Goal: Information Seeking & Learning: Learn about a topic

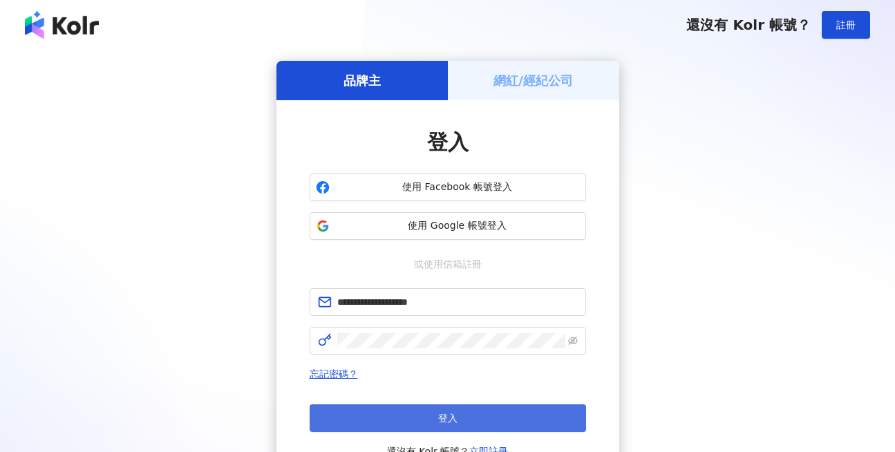
click at [433, 409] on button "登入" at bounding box center [448, 418] width 277 height 28
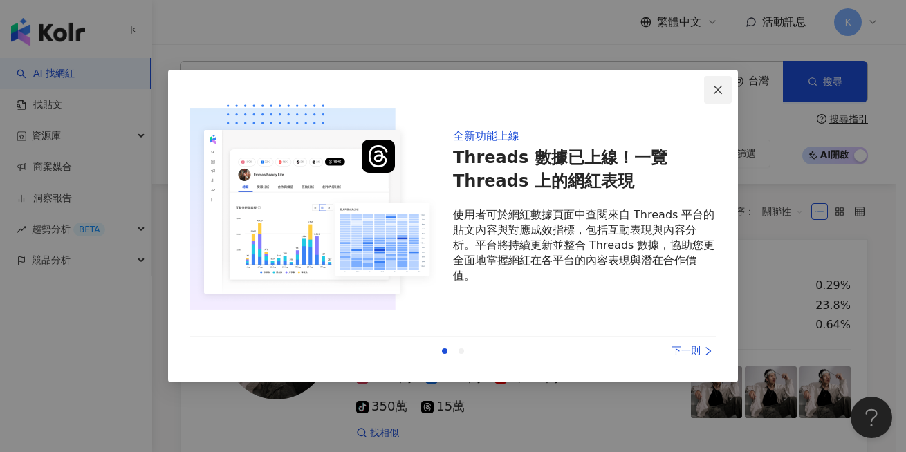
click at [720, 88] on icon "close" at bounding box center [717, 89] width 11 height 11
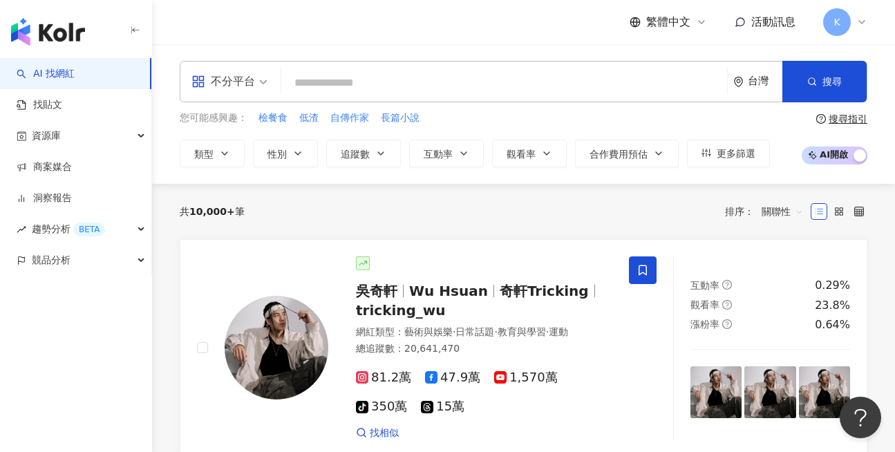
click at [402, 91] on input "search" at bounding box center [504, 83] width 435 height 26
type input "*"
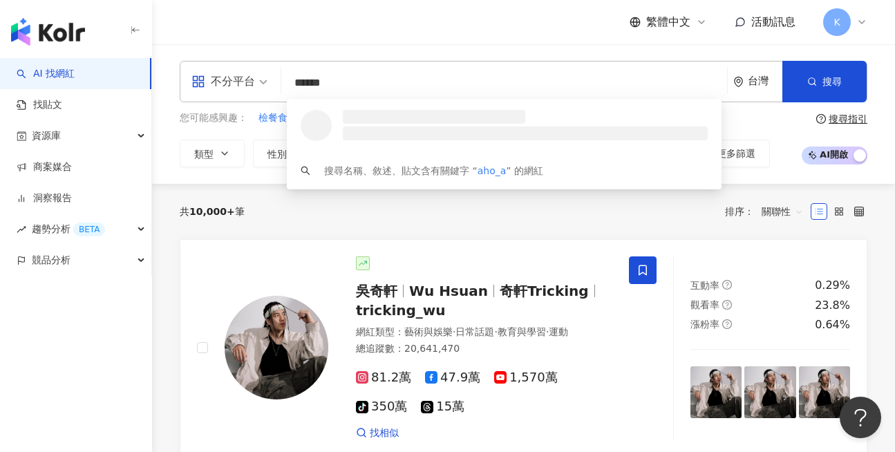
type input "*******"
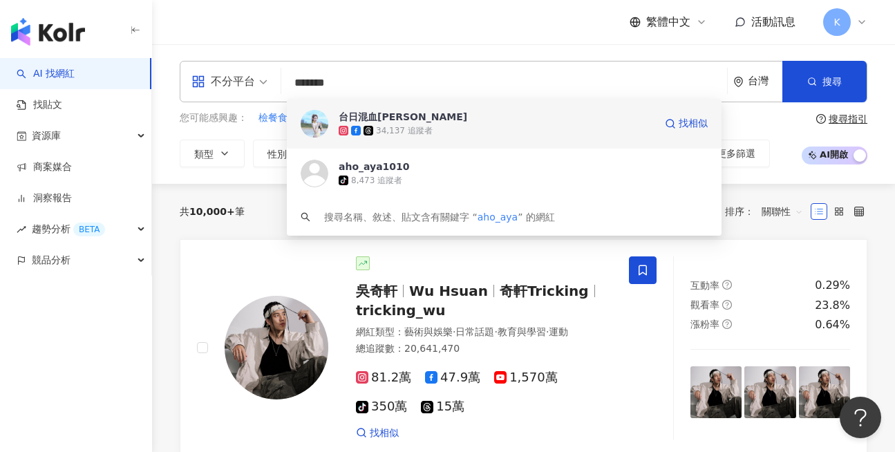
click at [435, 126] on div "34,137 追蹤者" at bounding box center [497, 131] width 316 height 14
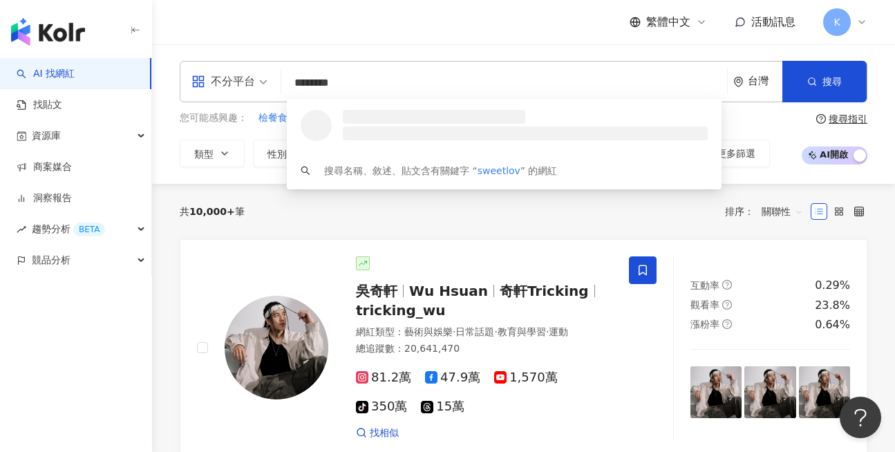
type input "*********"
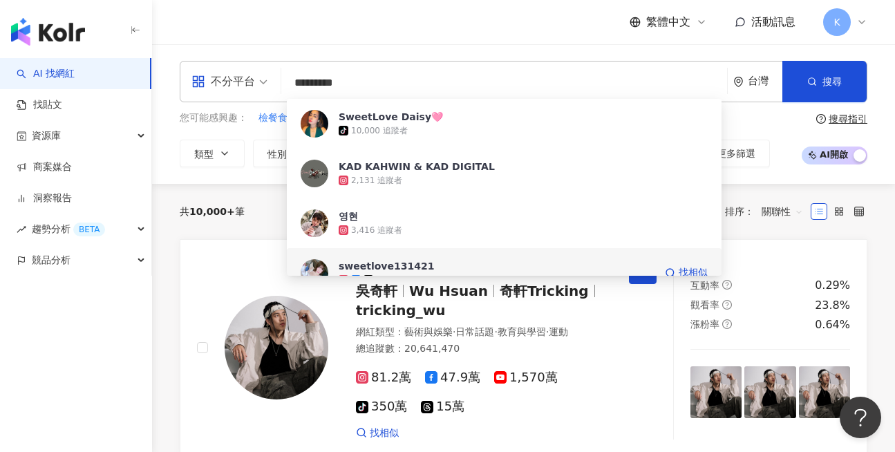
click at [379, 269] on div "sweetlove131421" at bounding box center [386, 266] width 95 height 14
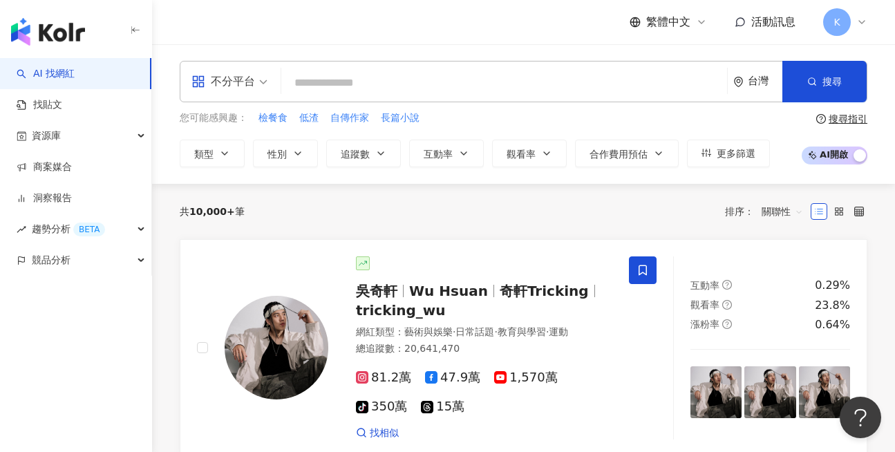
click at [362, 94] on input "search" at bounding box center [504, 83] width 435 height 26
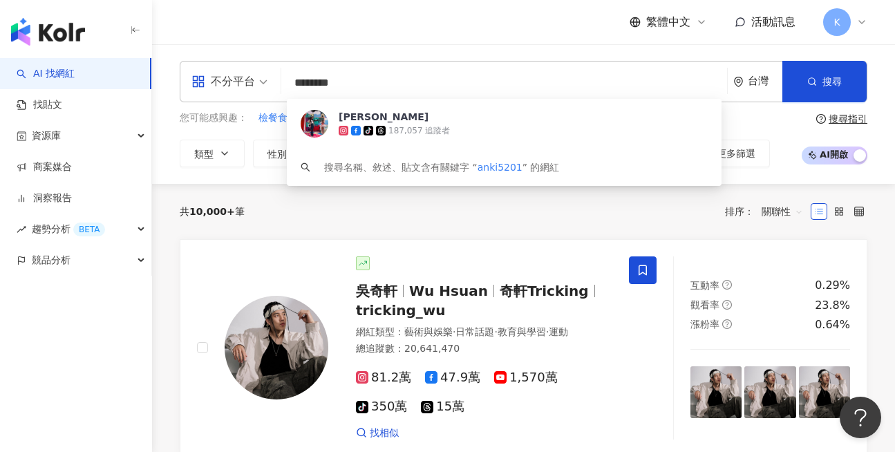
type input "*********"
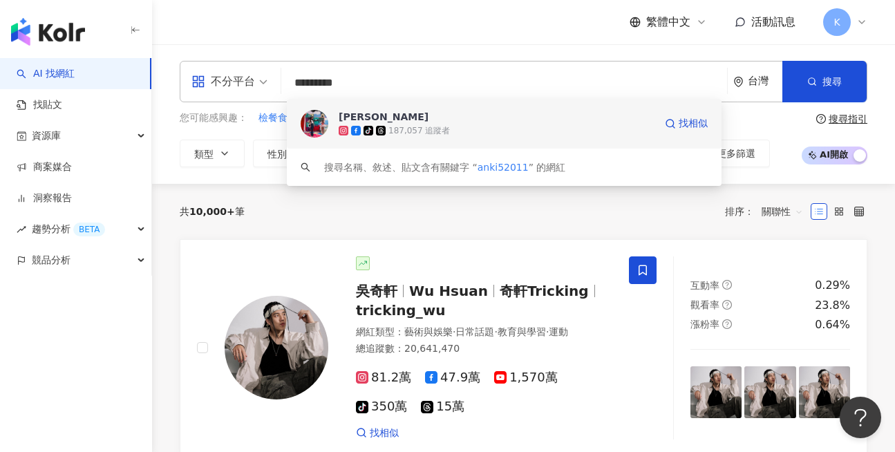
click at [380, 118] on span "姚蕾" at bounding box center [497, 117] width 316 height 14
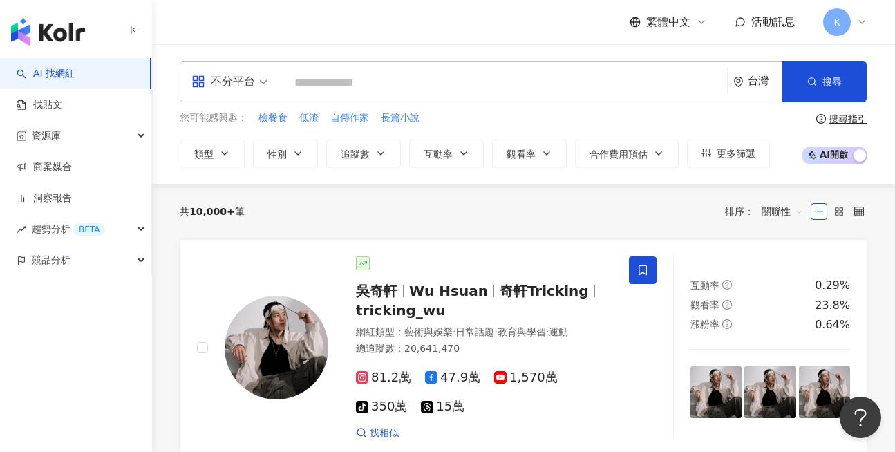
click at [393, 94] on input "search" at bounding box center [504, 83] width 435 height 26
click at [391, 92] on input "*" at bounding box center [504, 83] width 435 height 26
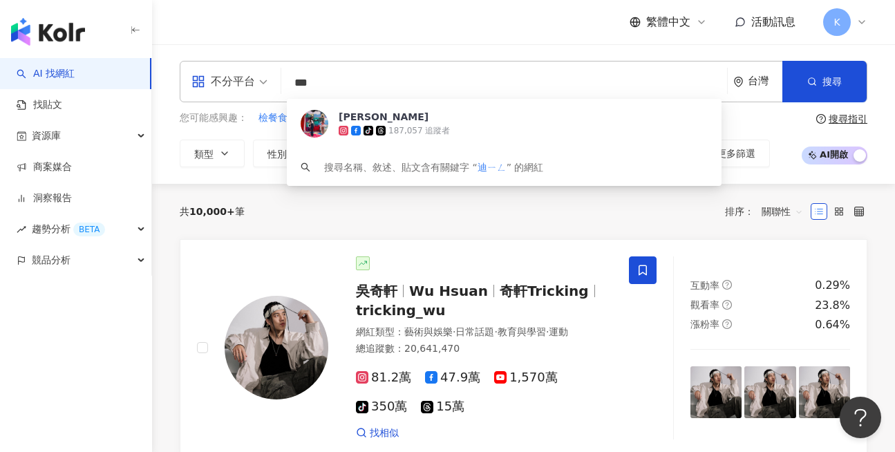
type input "**"
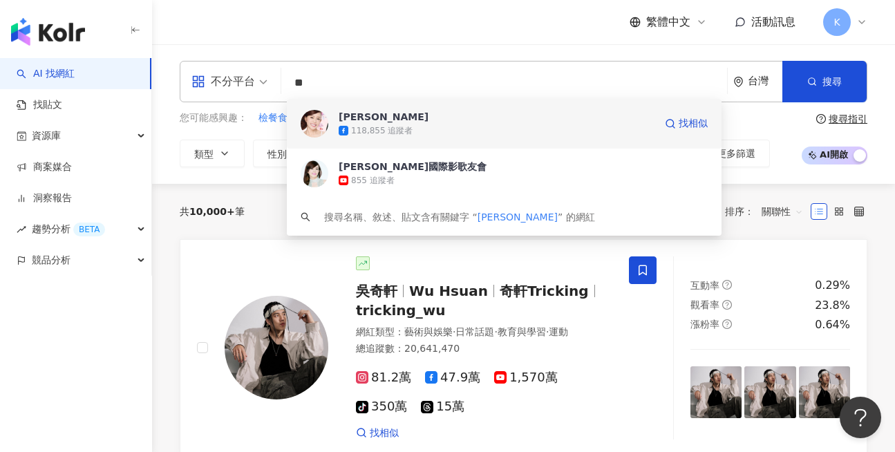
click at [408, 119] on span "狄鶯" at bounding box center [497, 117] width 316 height 14
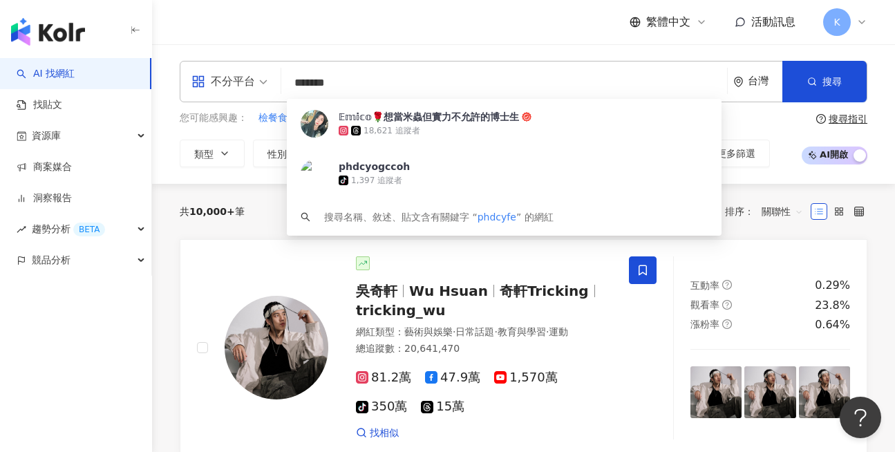
type input "********"
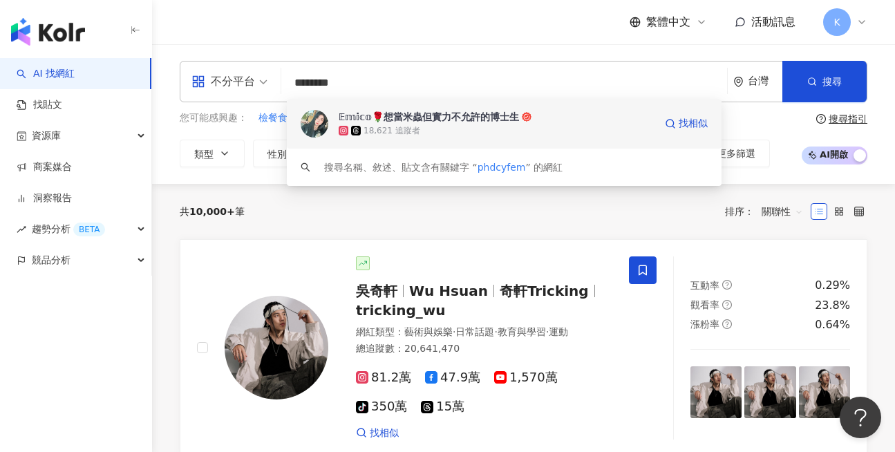
click at [470, 121] on div "𝔼𝕞𝕚𝕔𝕠🌹想當米蟲但實力不允許的博士生" at bounding box center [429, 117] width 180 height 14
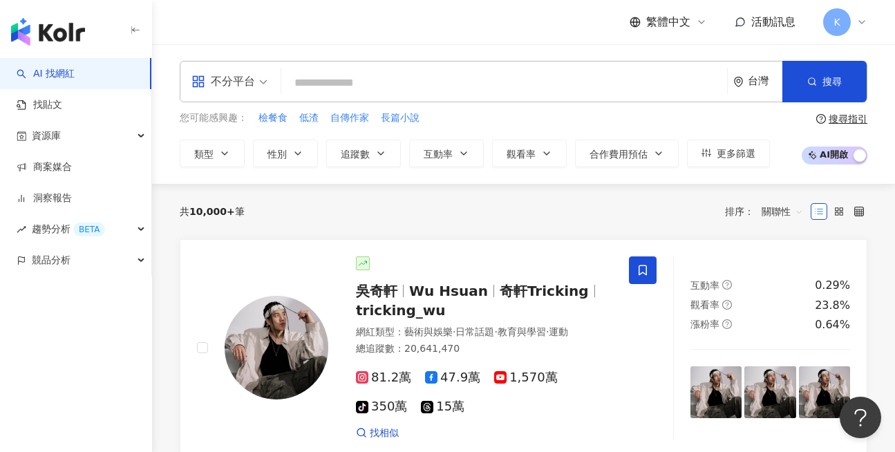
click at [378, 78] on input "search" at bounding box center [504, 83] width 435 height 26
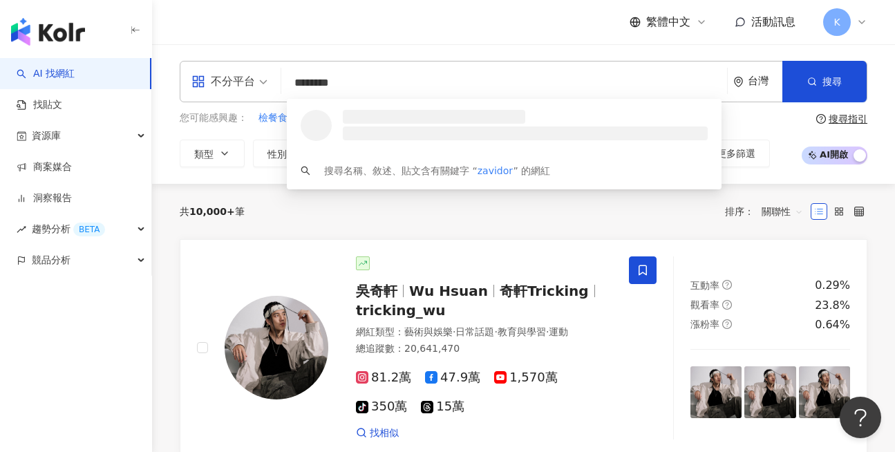
type input "*********"
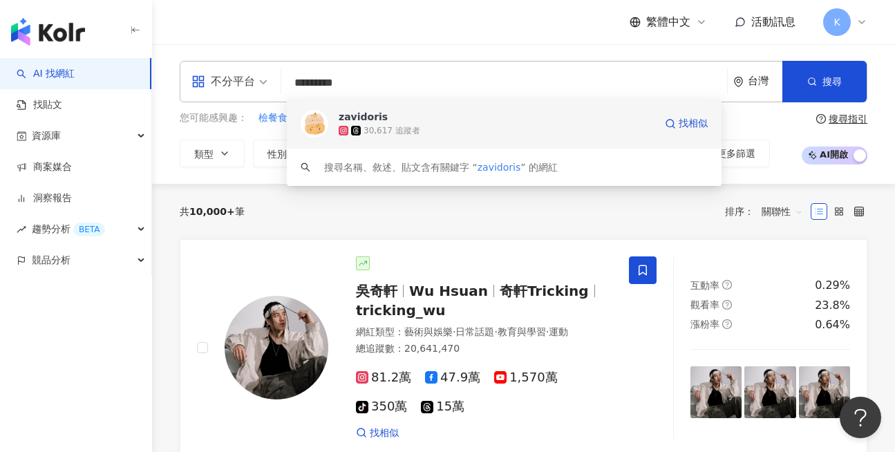
click at [398, 122] on span "zavidoris" at bounding box center [497, 117] width 316 height 14
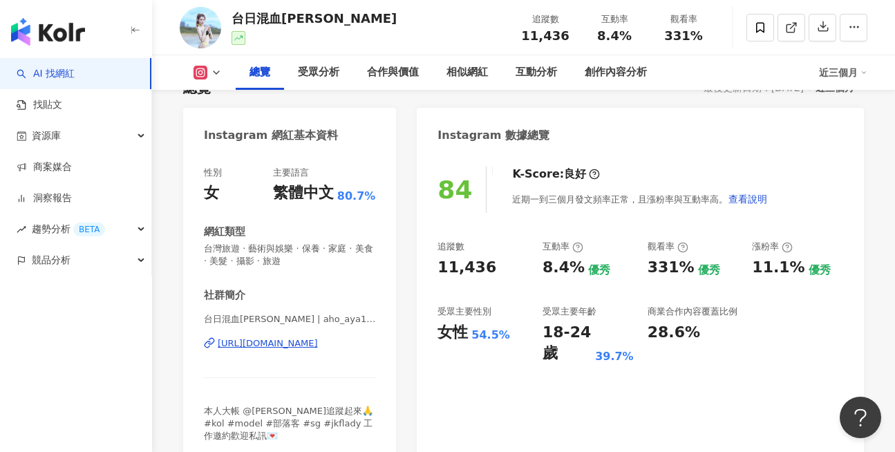
scroll to position [115, 0]
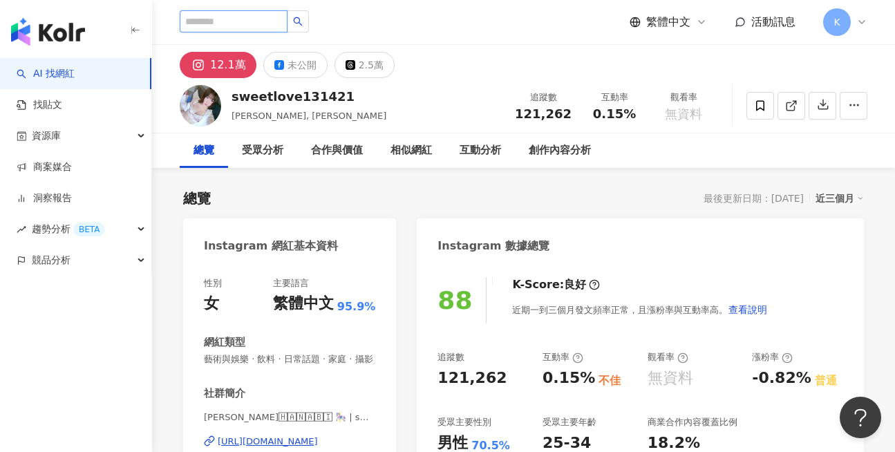
click at [277, 14] on input "search" at bounding box center [234, 21] width 108 height 22
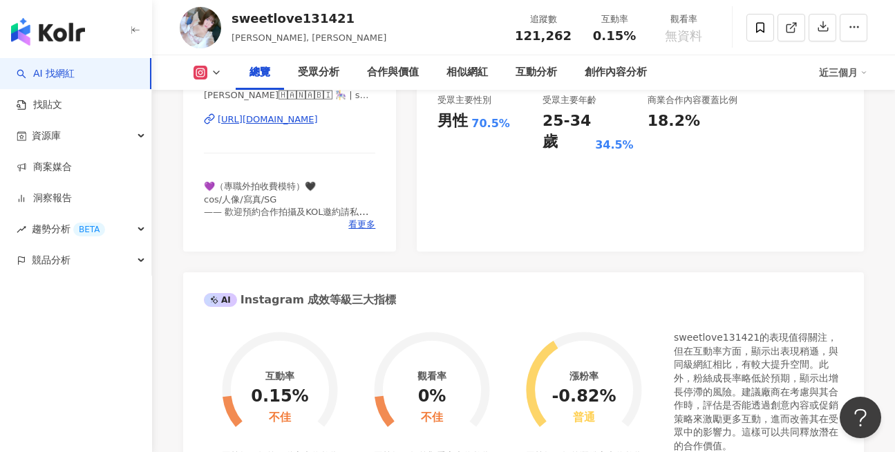
scroll to position [211, 0]
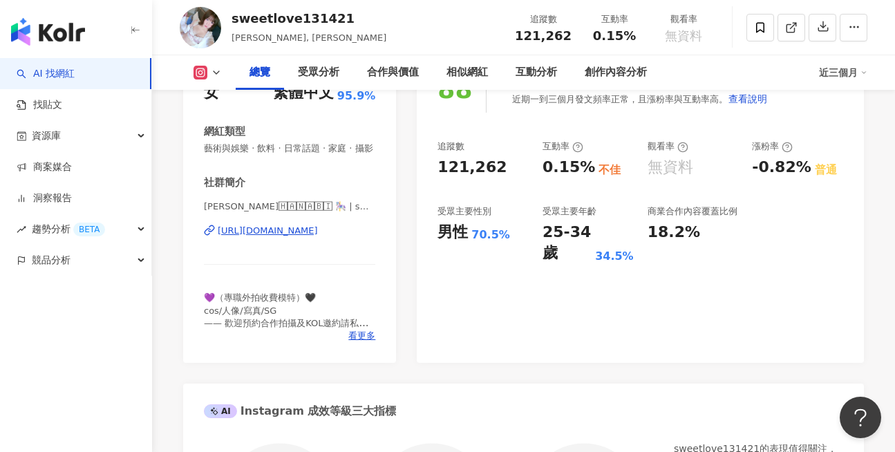
click at [466, 298] on div "88 K-Score : 良好 近期一到三個月發文頻率正常，且漲粉率與互動率高。 查看說明 追蹤數 121,262 互動率 0.15% 不佳 觀看率 無資料 …" at bounding box center [640, 208] width 447 height 310
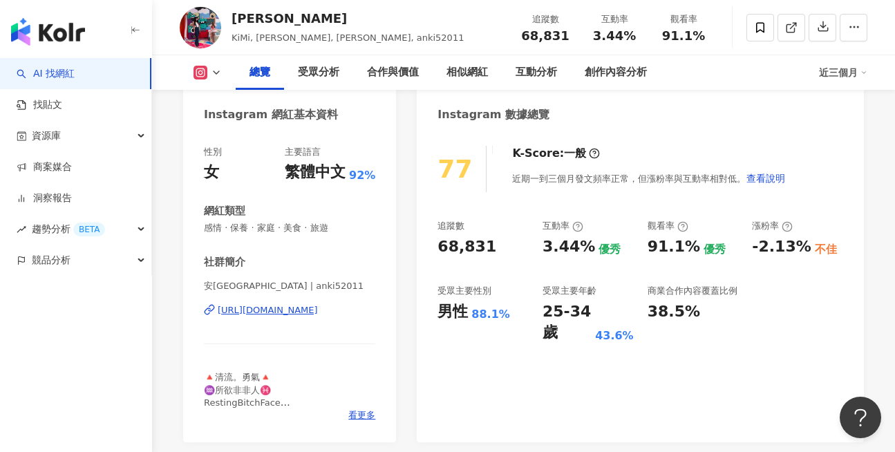
scroll to position [133, 0]
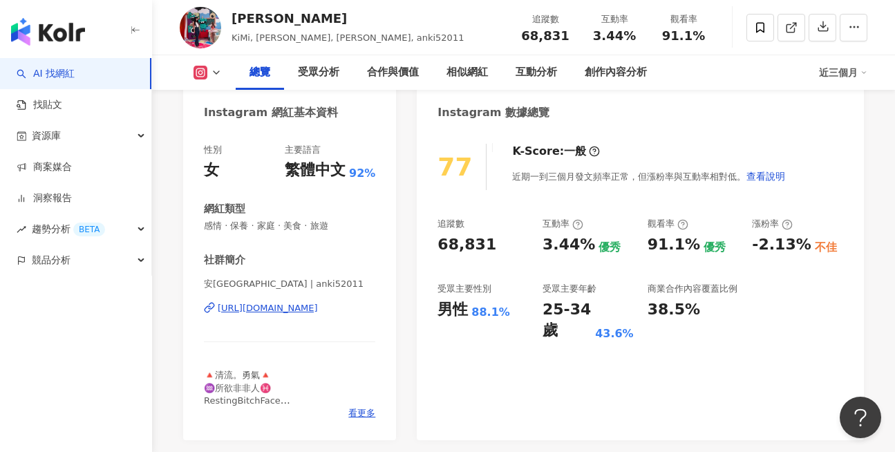
click at [275, 312] on div "https://www.instagram.com/anki52011/" at bounding box center [268, 308] width 100 height 12
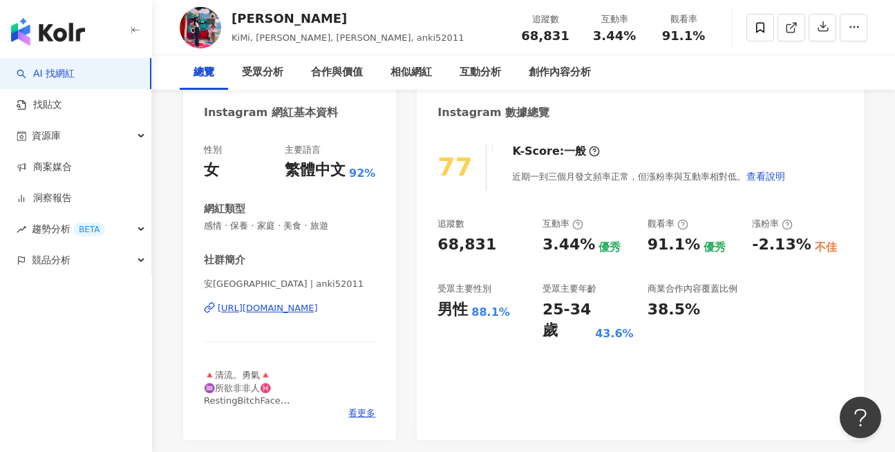
scroll to position [0, 0]
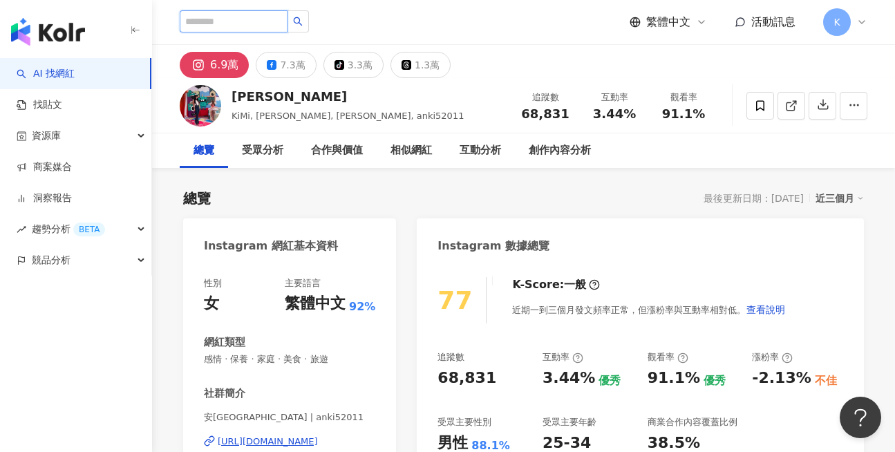
click at [242, 23] on input "search" at bounding box center [234, 21] width 108 height 22
type input "***"
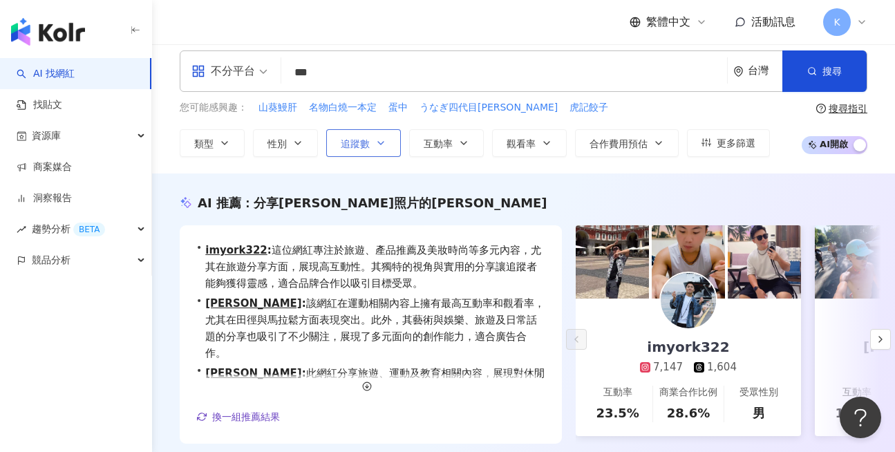
scroll to position [10, 0]
click at [328, 74] on input "***" at bounding box center [504, 73] width 435 height 26
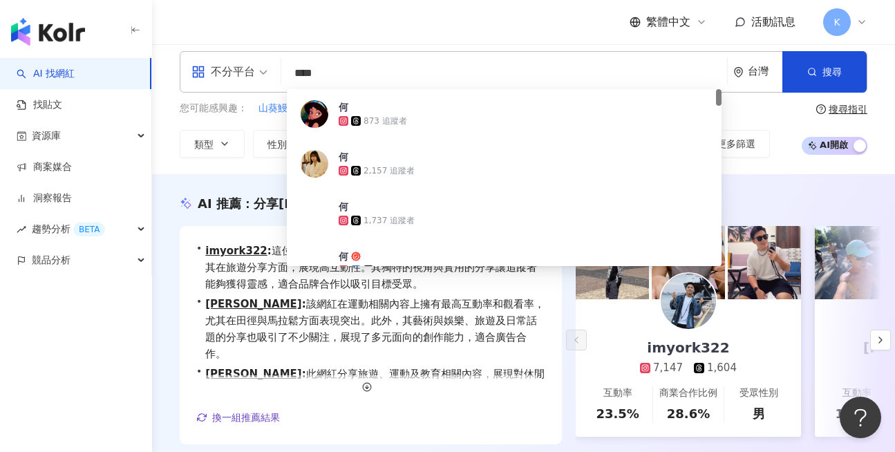
type input "***"
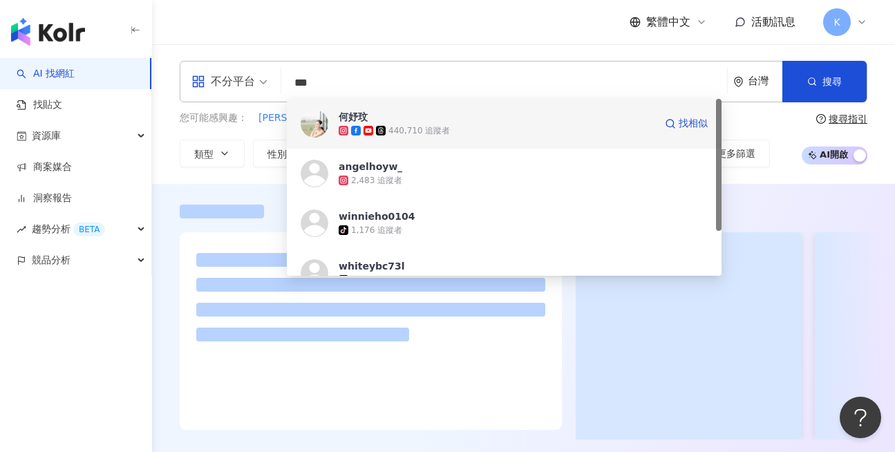
click at [369, 113] on span "何妤玟" at bounding box center [497, 117] width 316 height 14
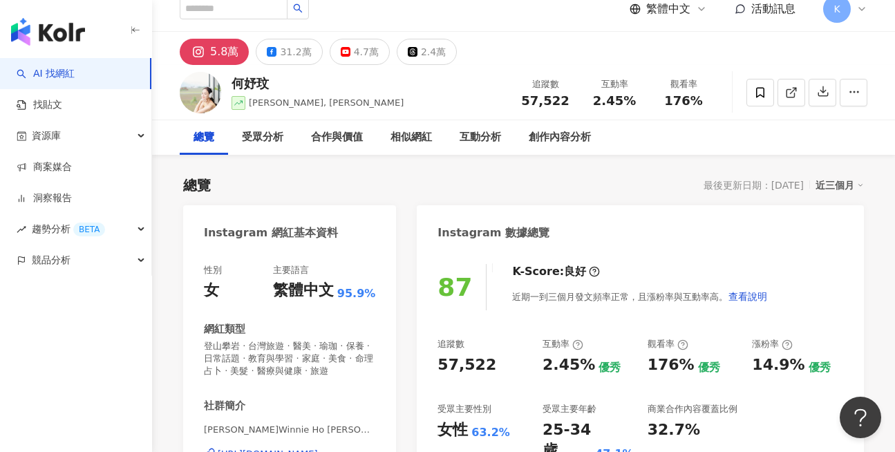
scroll to position [12, 0]
click at [283, 49] on div "31.2萬" at bounding box center [295, 52] width 31 height 19
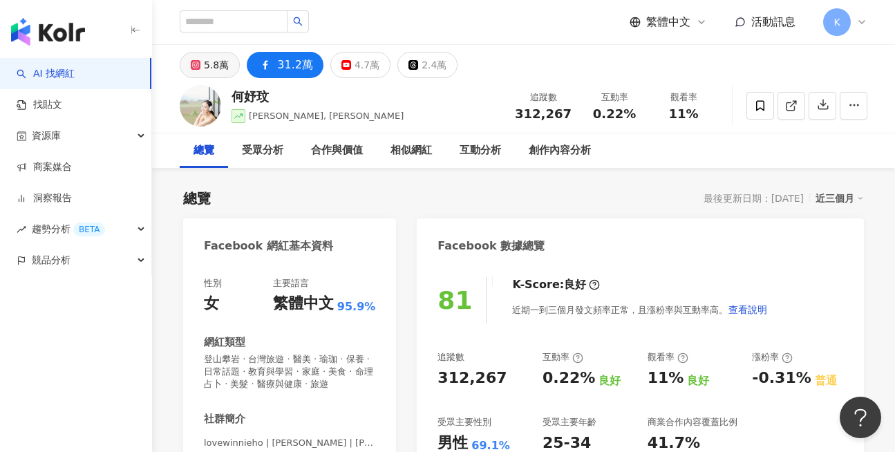
click at [219, 58] on div "5.8萬" at bounding box center [216, 64] width 25 height 19
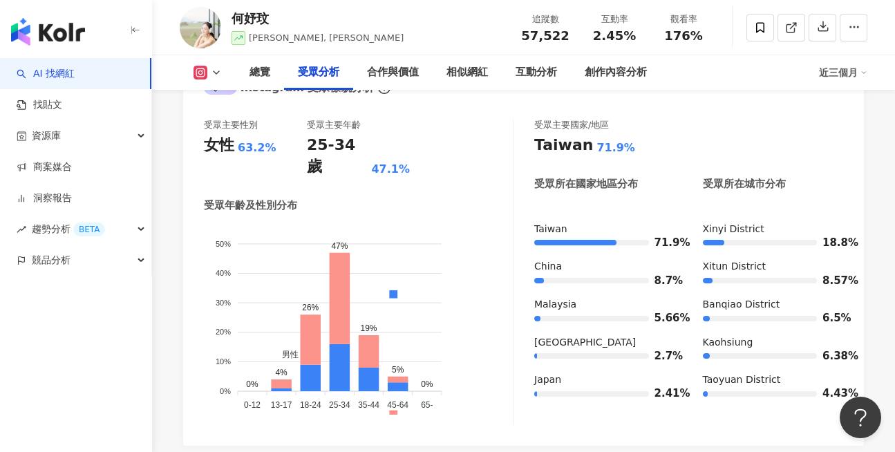
scroll to position [1325, 0]
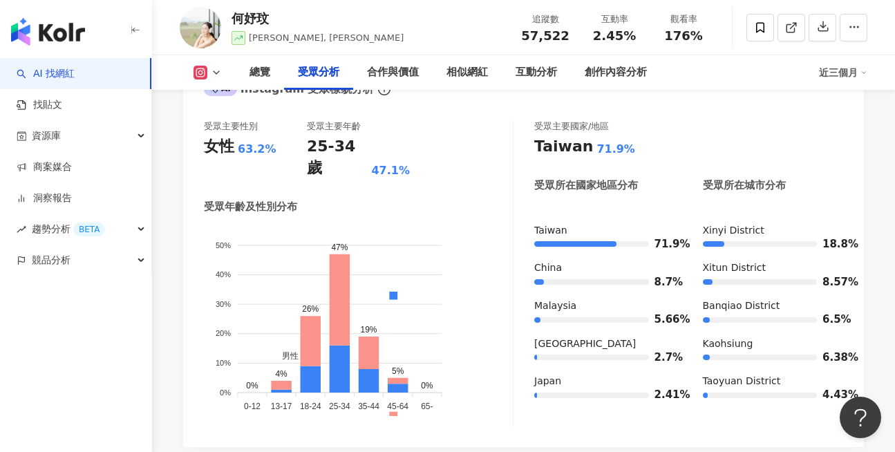
click at [212, 67] on icon at bounding box center [216, 72] width 11 height 11
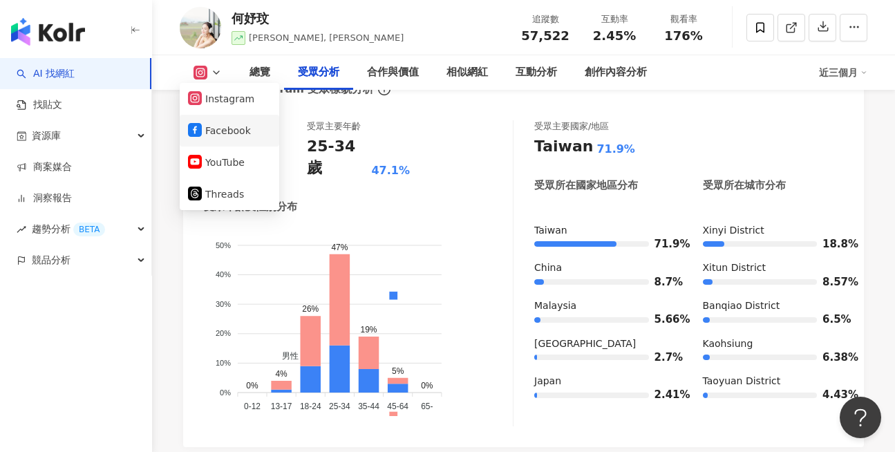
click at [202, 140] on li "Facebook" at bounding box center [230, 131] width 100 height 32
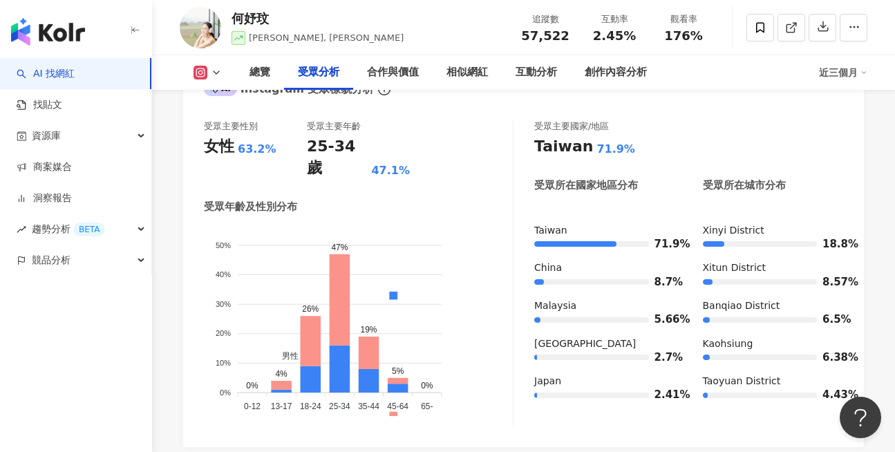
click at [208, 67] on button at bounding box center [208, 73] width 56 height 14
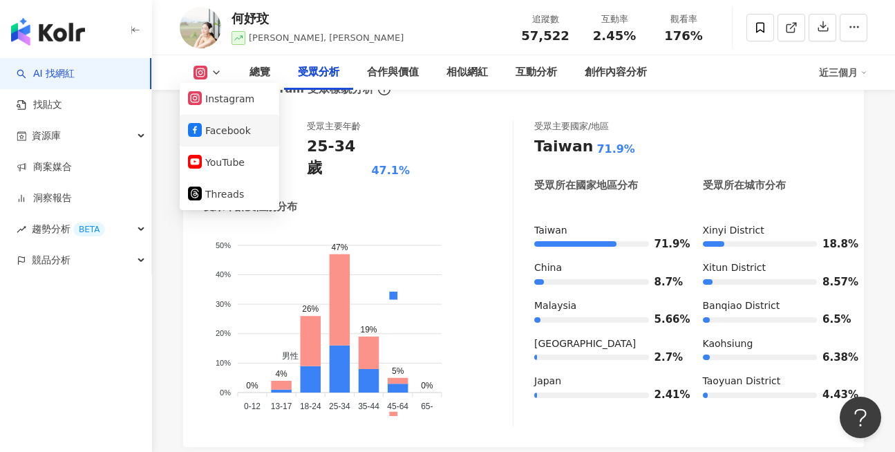
click at [214, 134] on button "Facebook" at bounding box center [229, 130] width 83 height 19
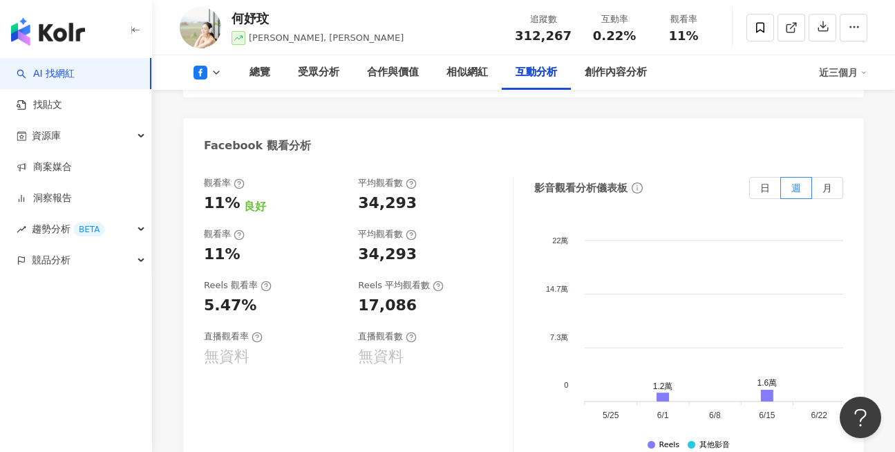
scroll to position [2662, 0]
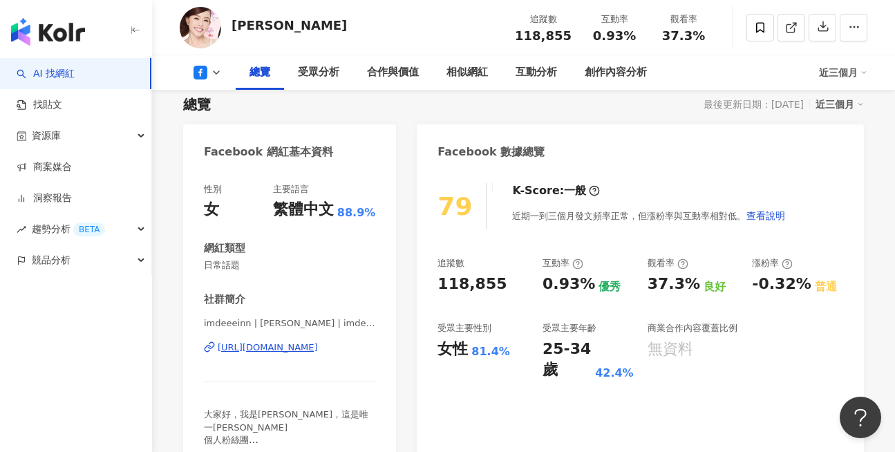
scroll to position [93, 0]
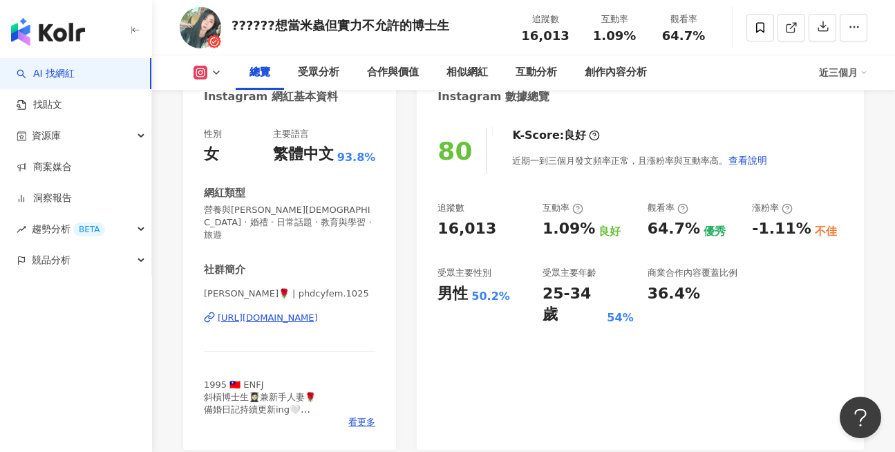
scroll to position [173, 0]
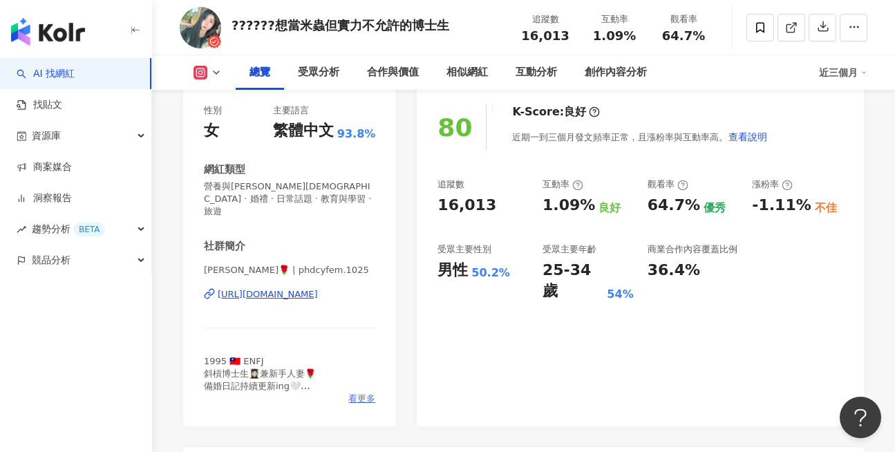
click at [361, 393] on span "看更多" at bounding box center [361, 399] width 27 height 12
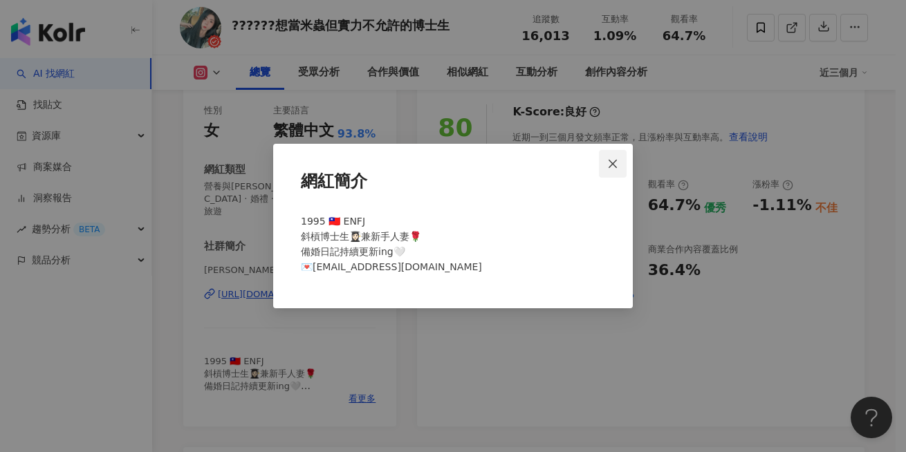
click at [608, 158] on icon "close" at bounding box center [612, 163] width 11 height 11
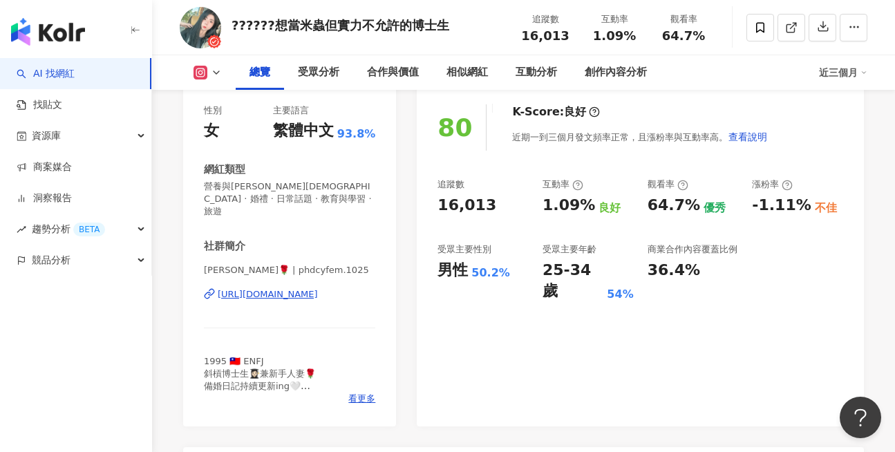
scroll to position [172, 0]
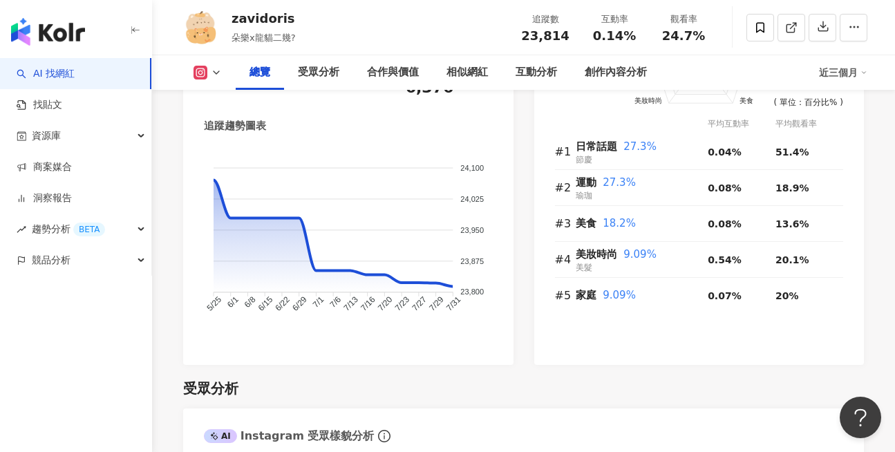
scroll to position [926, 0]
